Goal: Task Accomplishment & Management: Use online tool/utility

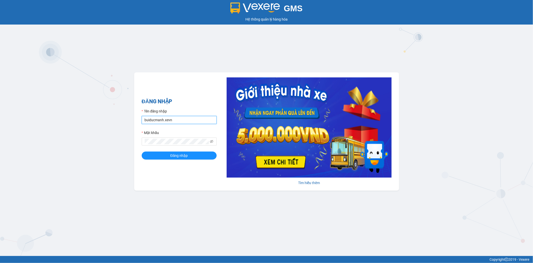
click at [191, 120] on input "buiducmanh.xevn" at bounding box center [179, 120] width 75 height 8
click at [188, 158] on button "Đăng nhập" at bounding box center [179, 155] width 75 height 8
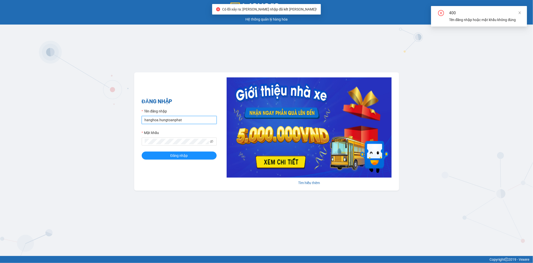
click at [201, 119] on input "hanghoa.hungtoanphat" at bounding box center [179, 120] width 75 height 8
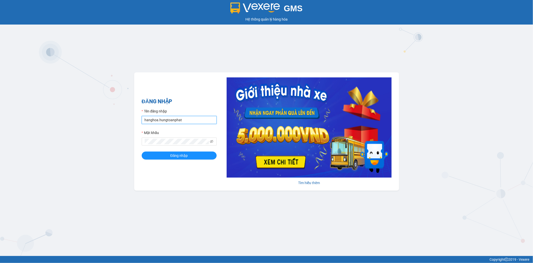
type input "buiducmanh.xevn"
click at [194, 159] on button "Đăng nhập" at bounding box center [179, 155] width 75 height 8
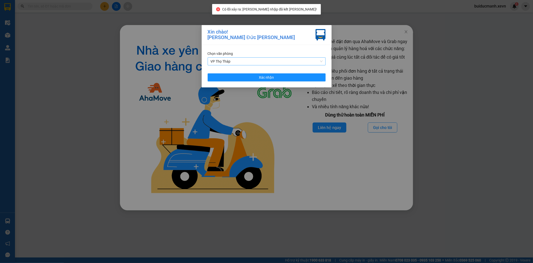
click at [282, 65] on div "VP Thọ Tháp" at bounding box center [267, 61] width 118 height 8
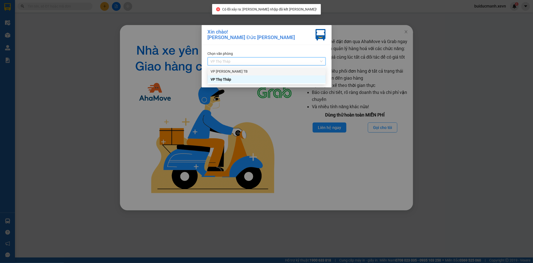
click at [233, 70] on div "VP Trần Phú TB" at bounding box center [267, 72] width 112 height 6
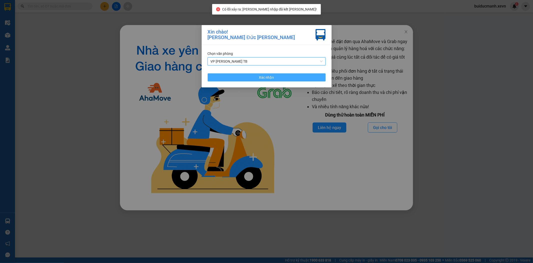
click at [240, 78] on button "Xác nhận" at bounding box center [267, 77] width 118 height 8
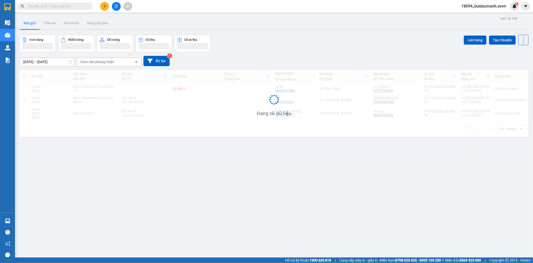
click at [68, 4] on input "text" at bounding box center [57, 7] width 59 height 6
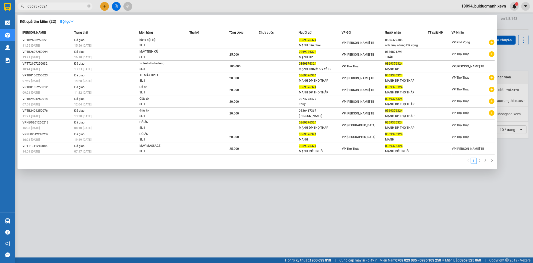
type input "0369376324"
click at [338, 208] on div at bounding box center [266, 131] width 533 height 263
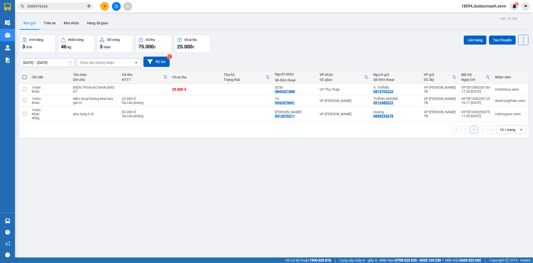
click at [90, 8] on icon "close-circle" at bounding box center [89, 6] width 3 height 3
